Goal: Task Accomplishment & Management: Use online tool/utility

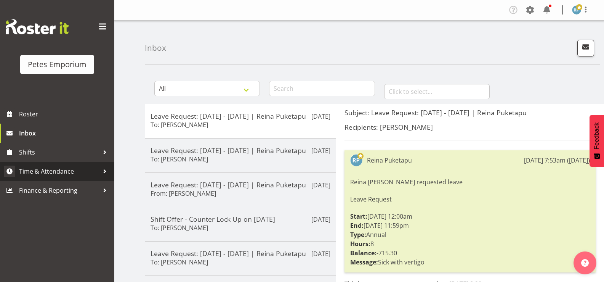
click at [66, 174] on span "Time & Attendance" at bounding box center [59, 171] width 80 height 11
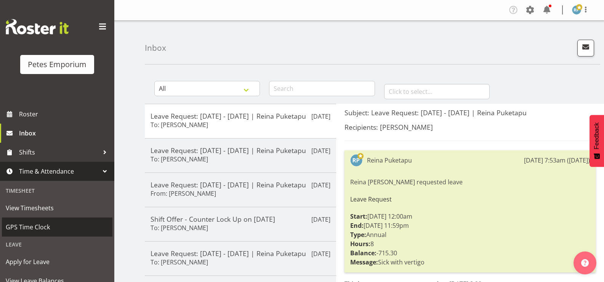
click at [40, 226] on span "GPS Time Clock" at bounding box center [57, 226] width 103 height 11
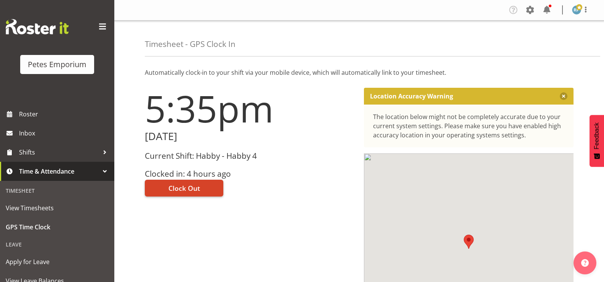
click at [204, 192] on button "Clock Out" at bounding box center [184, 188] width 79 height 17
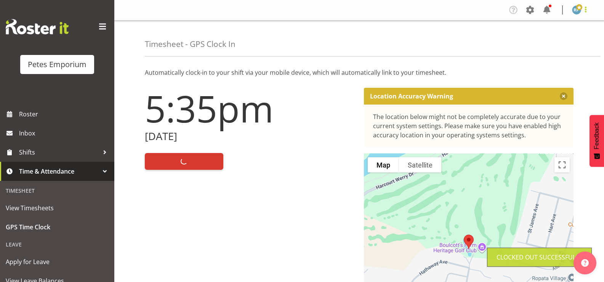
click at [589, 11] on span at bounding box center [586, 9] width 9 height 9
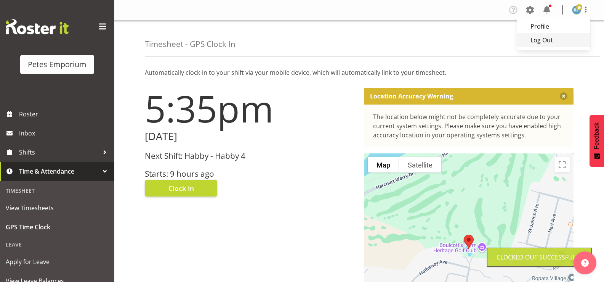
click at [546, 42] on link "Log Out" at bounding box center [554, 40] width 73 height 14
